Goal: Task Accomplishment & Management: Manage account settings

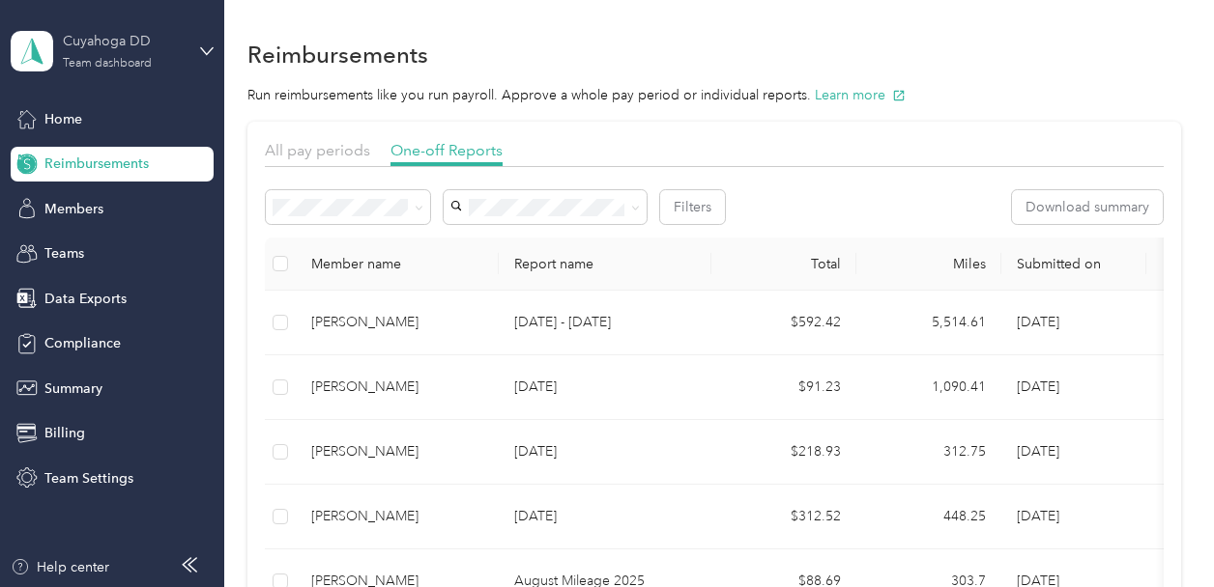
click at [173, 42] on div "Cuyahoga DD" at bounding box center [123, 41] width 121 height 20
click at [131, 234] on div "Log out" at bounding box center [214, 247] width 380 height 34
